Goal: Find specific page/section: Find specific page/section

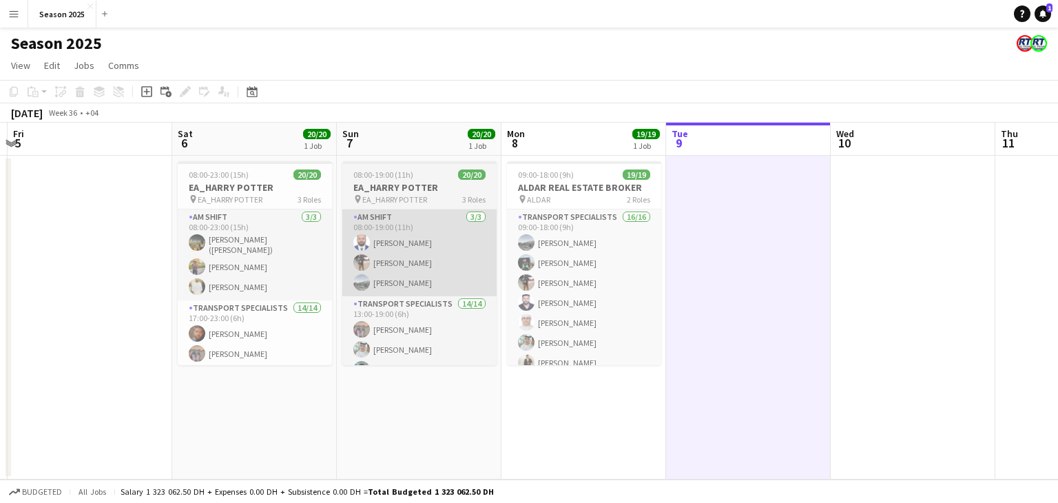
scroll to position [136, 0]
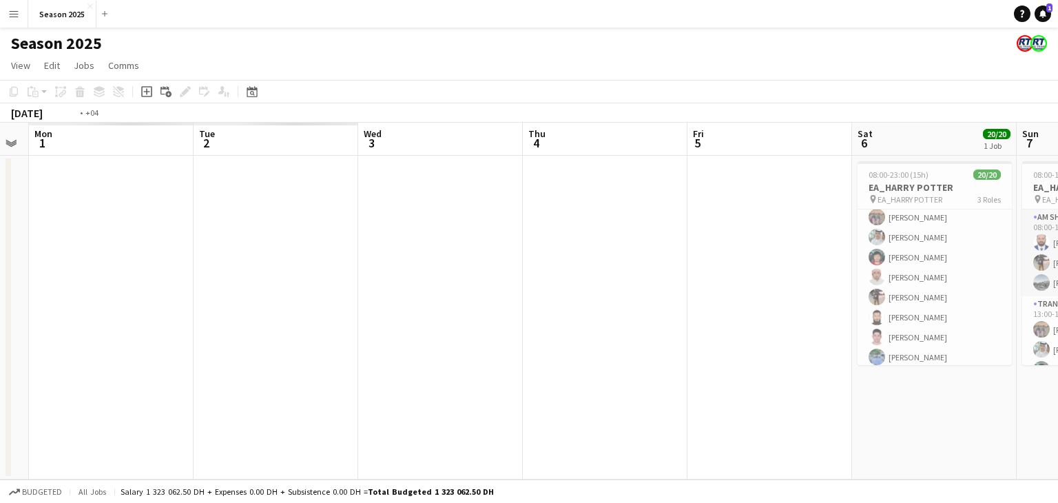
drag, startPoint x: 93, startPoint y: 220, endPoint x: 879, endPoint y: 163, distance: 788.4
click at [879, 163] on app-calendar-viewport "Sat 30 Sun 31 Mon 1 Tue 2 Wed 3 Thu 4 Fri 5 Sat 6 20/20 1 Job Sun 7 20/20 1 Job…" at bounding box center [529, 301] width 1058 height 357
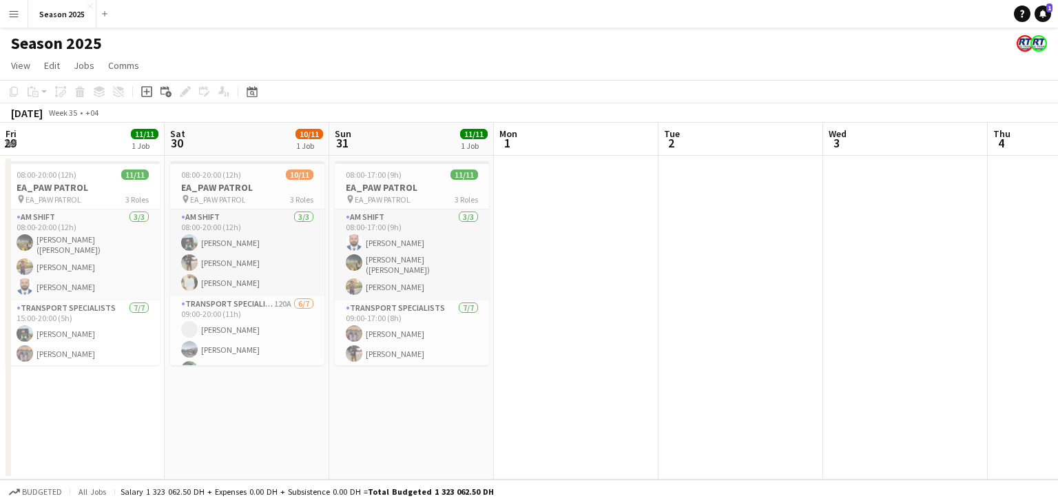
drag, startPoint x: 275, startPoint y: 174, endPoint x: 792, endPoint y: 176, distance: 517.1
click at [792, 176] on app-calendar-viewport "Wed 27 Thu 28 Fri 29 11/11 1 Job Sat 30 10/11 1 Job Sun 31 11/11 1 Job Mon 1 Tu…" at bounding box center [529, 301] width 1058 height 357
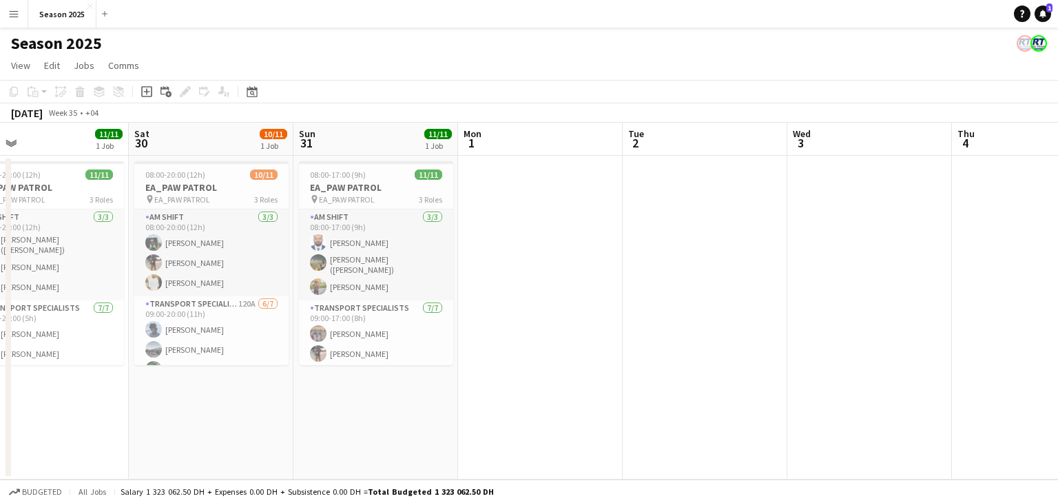
drag, startPoint x: 546, startPoint y: 259, endPoint x: 1000, endPoint y: 259, distance: 453.8
click at [1000, 259] on app-calendar-viewport "Wed 27 Thu 28 Fri 29 11/11 1 Job Sat 30 10/11 1 Job Sun 31 11/11 1 Job Mon 1 Tu…" at bounding box center [529, 301] width 1058 height 357
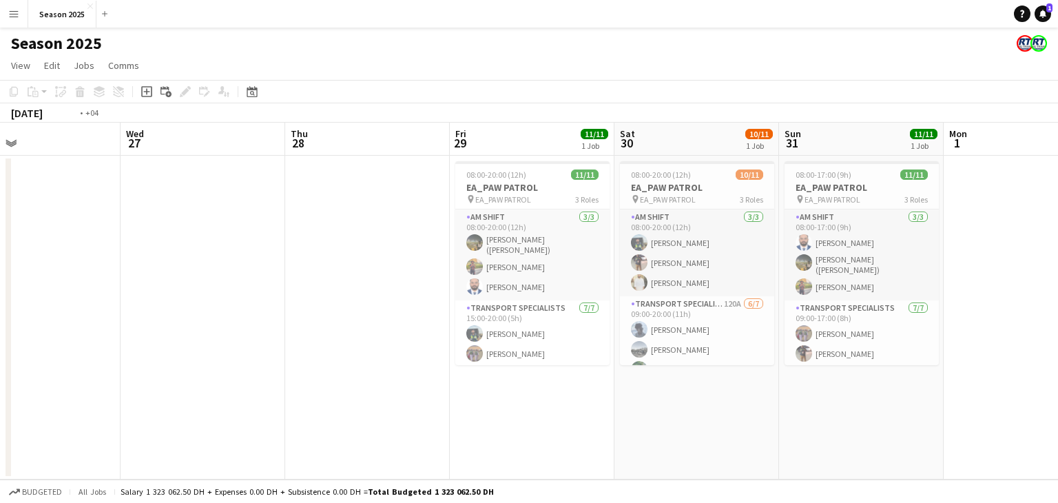
drag, startPoint x: 380, startPoint y: 265, endPoint x: 831, endPoint y: 265, distance: 451.0
click at [831, 265] on app-calendar-viewport "Sun 24 Mon 25 Tue 26 Wed 27 Thu 28 Fri 29 11/11 1 Job Sat 30 10/11 1 Job Sun 31…" at bounding box center [529, 301] width 1058 height 357
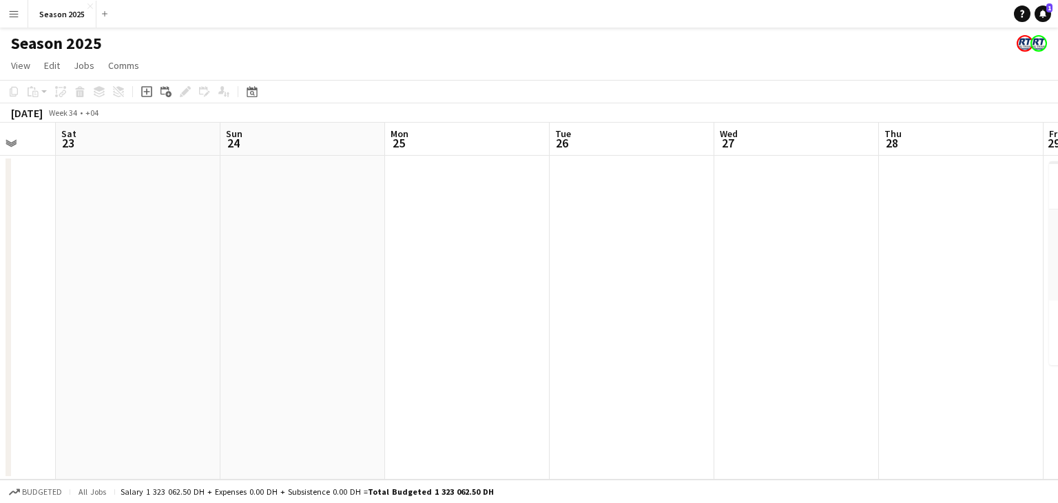
drag, startPoint x: 416, startPoint y: 254, endPoint x: 788, endPoint y: 257, distance: 372.5
click at [848, 251] on app-calendar-viewport "Thu 21 Fri 22 Sat 23 Sun 24 Mon 25 Tue 26 Wed 27 Thu 28 Fri 29 11/11 1 Job Sat …" at bounding box center [529, 301] width 1058 height 357
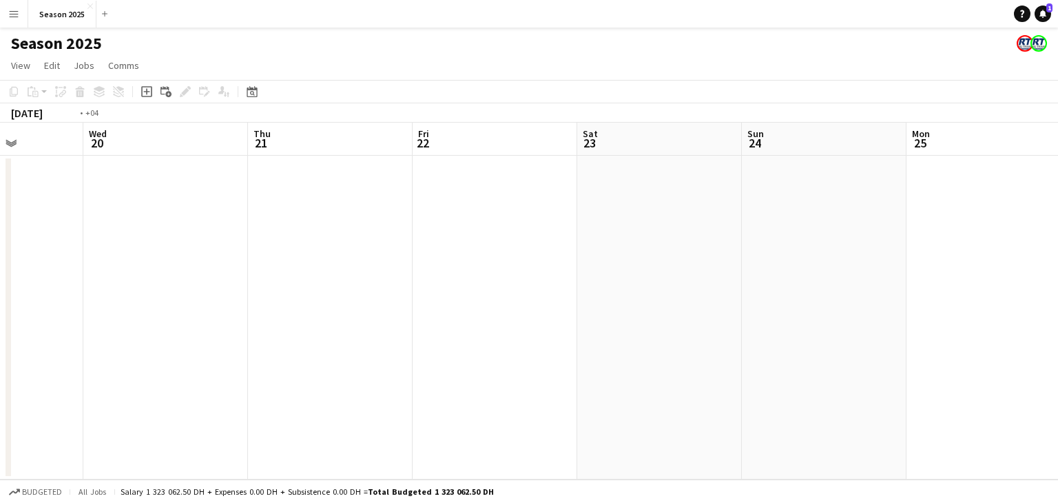
drag, startPoint x: 447, startPoint y: 306, endPoint x: 912, endPoint y: 306, distance: 465.5
click at [914, 306] on app-calendar-viewport "Sun 17 Mon 18 Tue 19 Wed 20 Thu 21 Fri 22 Sat 23 Sun 24 Mon 25 Tue 26 Wed 27 Th…" at bounding box center [529, 301] width 1058 height 357
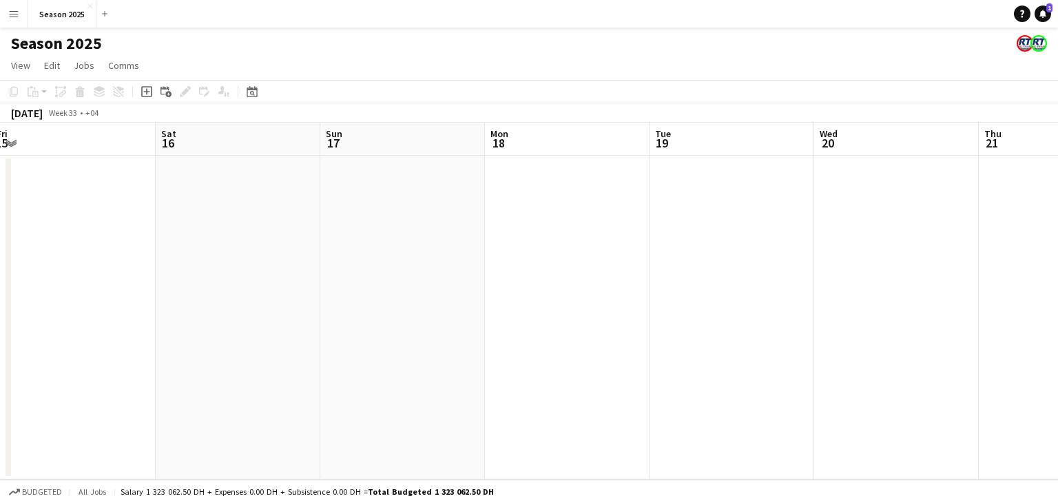
drag, startPoint x: 680, startPoint y: 299, endPoint x: 697, endPoint y: 299, distance: 16.5
click at [697, 299] on app-calendar-viewport "Wed 13 Thu 14 Fri 15 Sat 16 Sun 17 Mon 18 Tue 19 Wed 20 Thu 21 Fri 22 Sat 23 Su…" at bounding box center [529, 301] width 1058 height 357
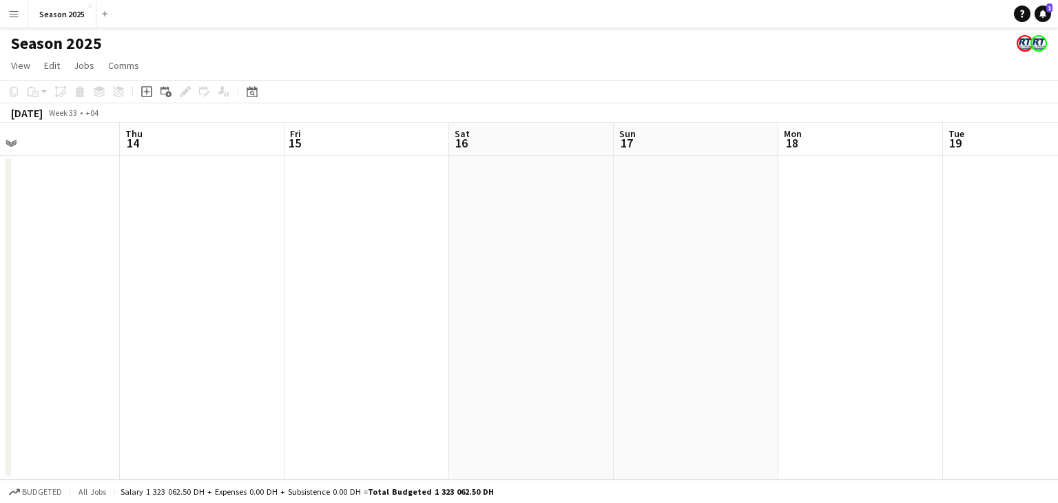
click at [827, 293] on app-calendar-viewport "Mon 11 Tue 12 Wed 13 Thu 14 Fri 15 Sat 16 Sun 17 Mon 18 Tue 19 Wed 20 Thu 21 Fr…" at bounding box center [529, 301] width 1058 height 357
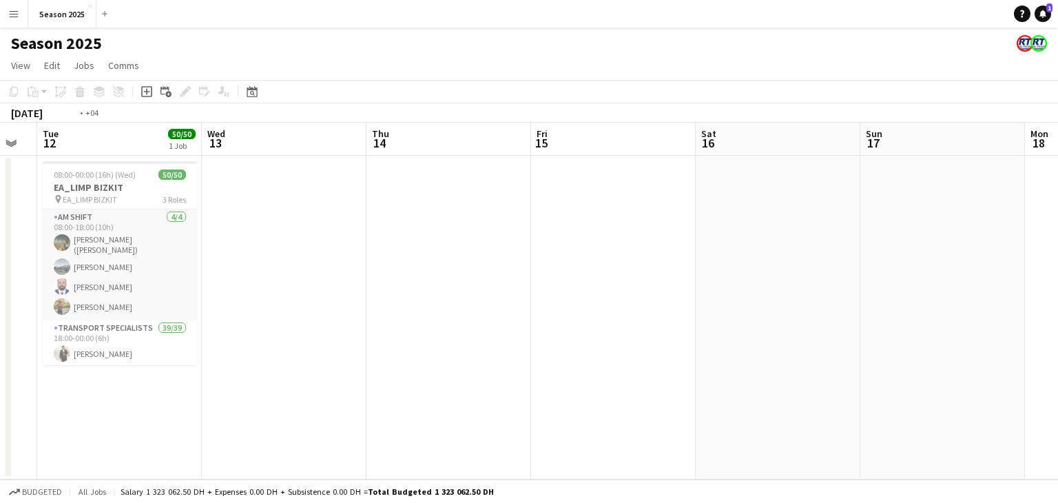
scroll to position [0, 398]
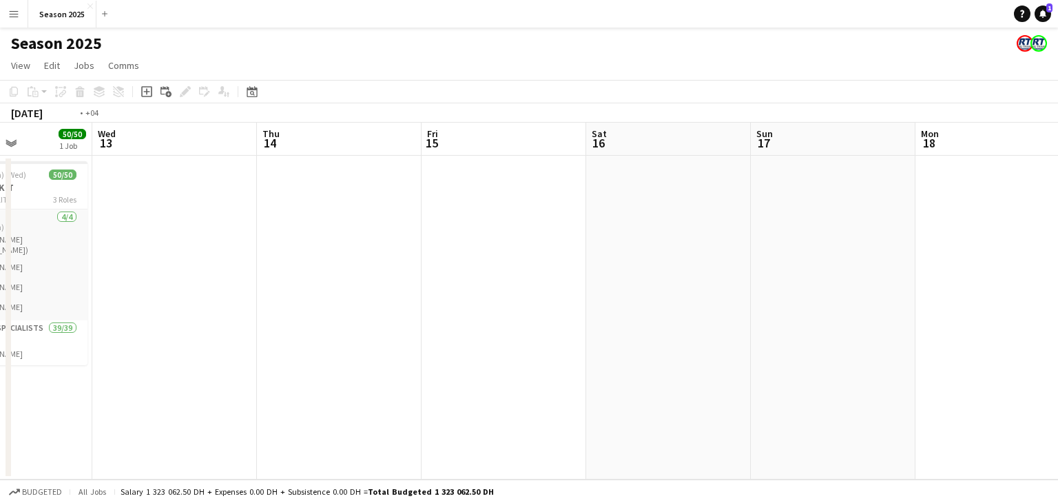
drag, startPoint x: 461, startPoint y: 250, endPoint x: 1029, endPoint y: 241, distance: 568.8
click at [1014, 240] on app-calendar-viewport "Sun 10 Mon 11 Tue 12 50/50 1 Job Wed 13 Thu 14 Fri 15 Sat 16 Sun 17 Mon 18 Tue …" at bounding box center [529, 301] width 1058 height 357
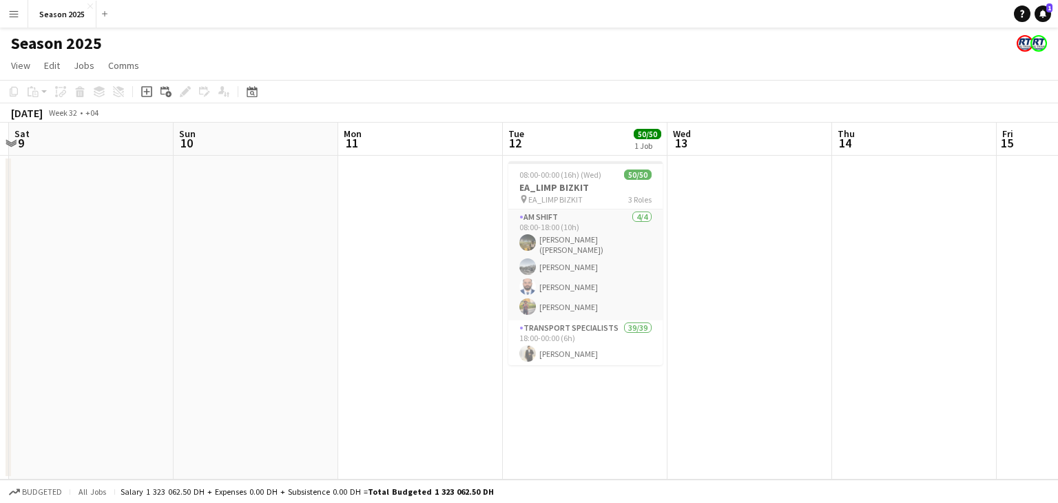
drag, startPoint x: 671, startPoint y: 244, endPoint x: 744, endPoint y: 243, distance: 73.0
click at [748, 242] on app-calendar-viewport "Thu 7 Fri 8 Sat 9 Sun 10 Mon 11 Tue 12 50/50 1 Job Wed 13 Thu 14 Fri 15 Sat 16 …" at bounding box center [529, 301] width 1058 height 357
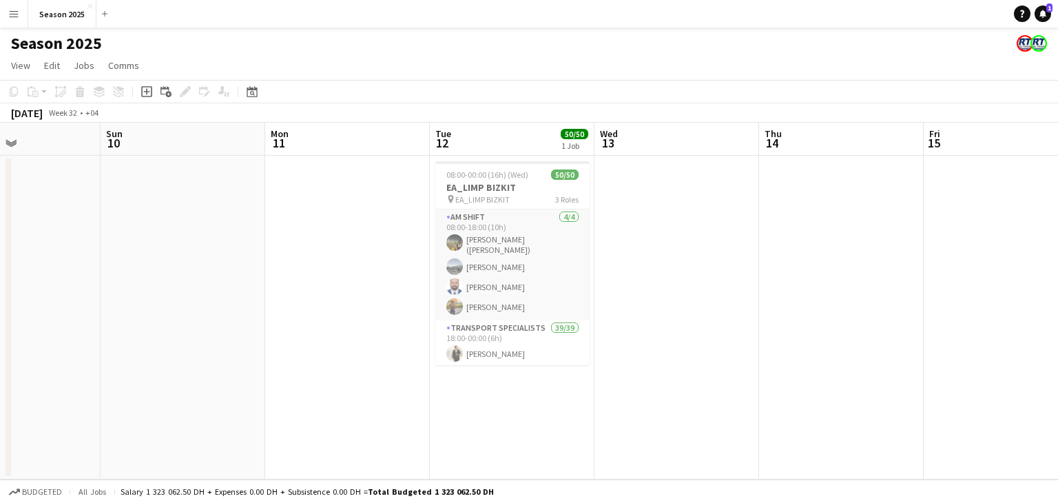
drag, startPoint x: 154, startPoint y: 249, endPoint x: 377, endPoint y: 251, distance: 223.1
click at [383, 249] on app-calendar-viewport "Thu 7 Fri 8 Sat 9 Sun 10 Mon 11 Tue 12 50/50 1 Job Wed 13 Thu 14 Fri 15 Sat 16 …" at bounding box center [529, 301] width 1058 height 357
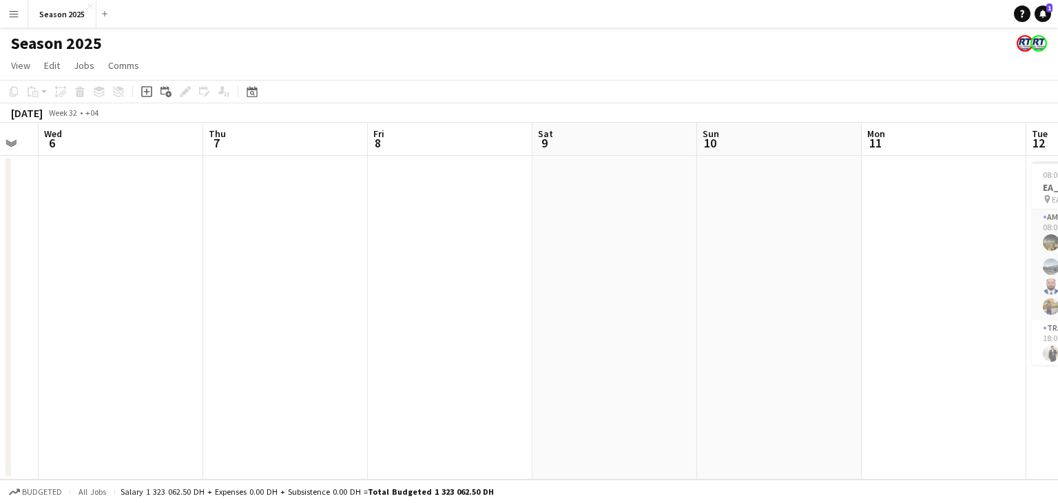
drag, startPoint x: 186, startPoint y: 255, endPoint x: 494, endPoint y: 271, distance: 308.8
click at [494, 271] on app-calendar-viewport "Mon 4 Tue 5 Wed 6 Thu 7 Fri 8 Sat 9 Sun 10 Mon 11 Tue 12 50/50 1 Job Wed 13 Thu…" at bounding box center [529, 301] width 1058 height 357
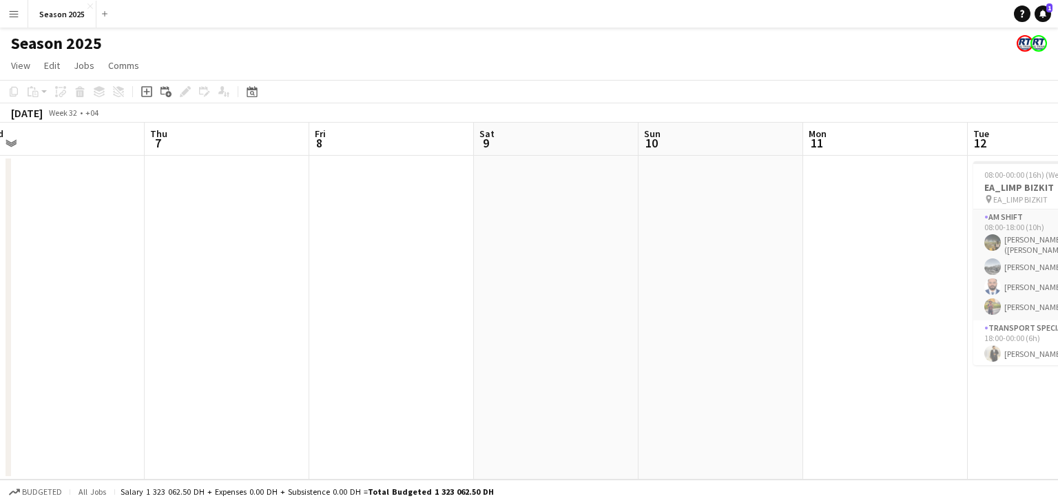
drag, startPoint x: 282, startPoint y: 275, endPoint x: 499, endPoint y: 279, distance: 216.9
click at [499, 279] on app-calendar-viewport "Mon 4 Tue 5 Wed 6 Thu 7 Fri 8 Sat 9 Sun 10 Mon 11 Tue 12 50/50 1 Job Wed 13 Thu…" at bounding box center [529, 301] width 1058 height 357
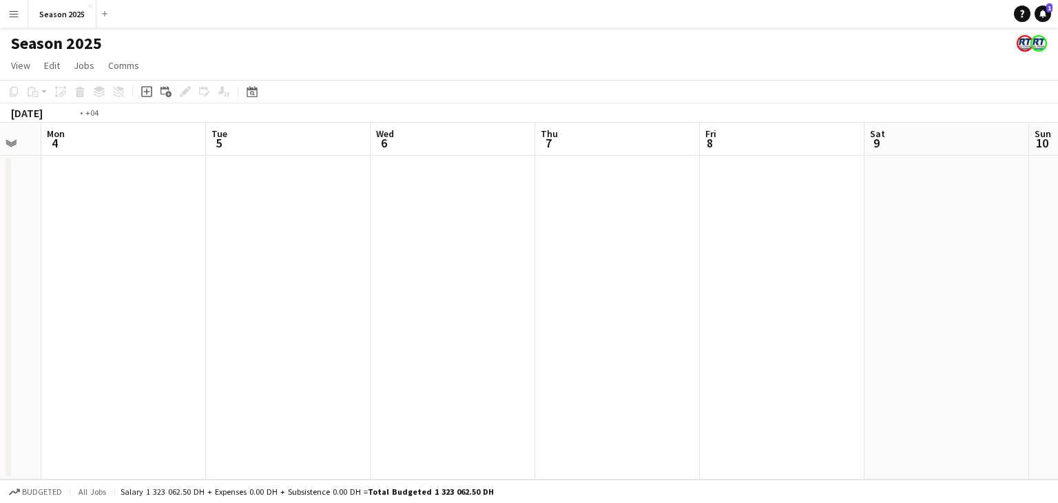
click at [430, 274] on app-calendar-viewport "Sat 2 Sun 3 Mon 4 Tue 5 Wed 6 Thu 7 Fri 8 Sat 9 Sun 10 Mon 11 Tue 12 50/50 1 Jo…" at bounding box center [529, 301] width 1058 height 357
drag, startPoint x: 469, startPoint y: 271, endPoint x: 542, endPoint y: 274, distance: 73.0
click at [601, 271] on app-calendar-viewport "Thu 31 Fri 1 Sat 2 Sun 3 Mon 4 Tue 5 Wed 6 Thu 7 Fri 8 Sat 9 Sun 10 Mon 11" at bounding box center [529, 301] width 1058 height 357
drag, startPoint x: 356, startPoint y: 265, endPoint x: 532, endPoint y: 269, distance: 176.3
click at [541, 268] on app-calendar-viewport "Thu 31 Fri 1 Sat 2 Sun 3 Mon 4 Tue 5 Wed 6 Thu 7 Fri 8 Sat 9 Sun 10 Mon 11" at bounding box center [529, 301] width 1058 height 357
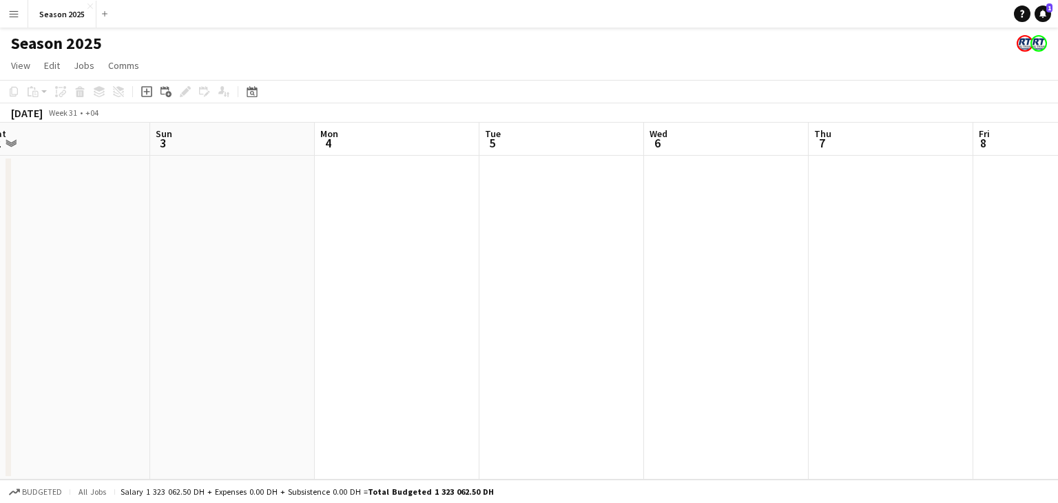
scroll to position [0, 331]
